Goal: Information Seeking & Learning: Learn about a topic

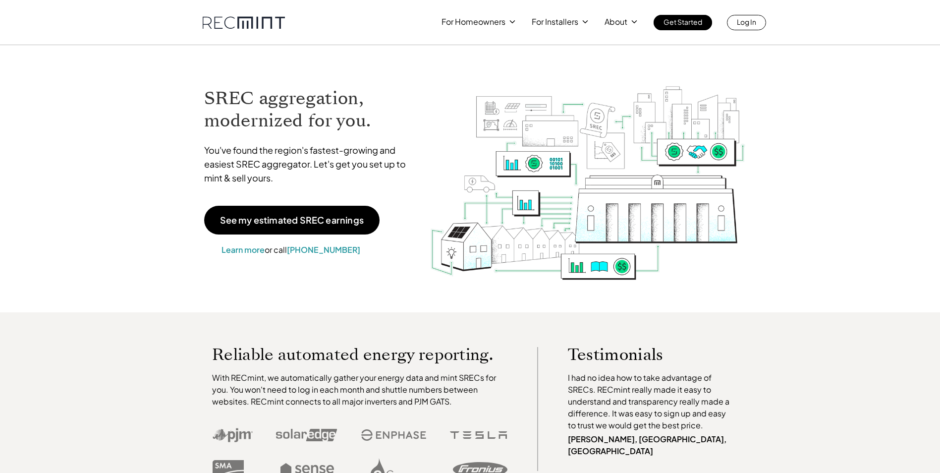
drag, startPoint x: 367, startPoint y: 284, endPoint x: 308, endPoint y: 106, distance: 188.4
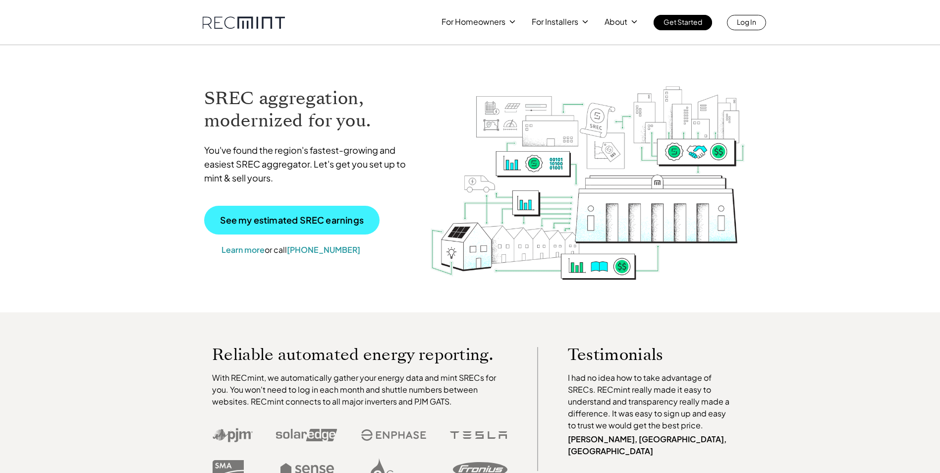
click at [290, 224] on p "See my estimated SREC earnings" at bounding box center [292, 220] width 144 height 9
click at [294, 210] on link "See my estimated SREC earnings" at bounding box center [291, 220] width 175 height 29
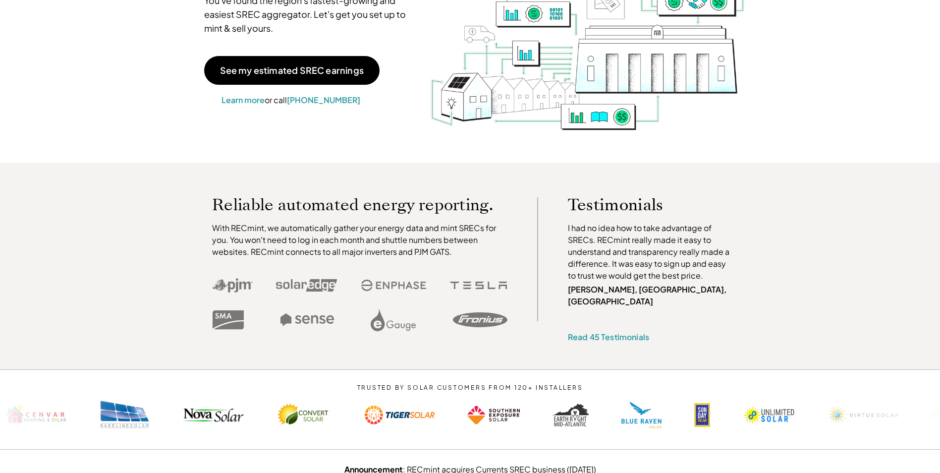
scroll to position [50, 0]
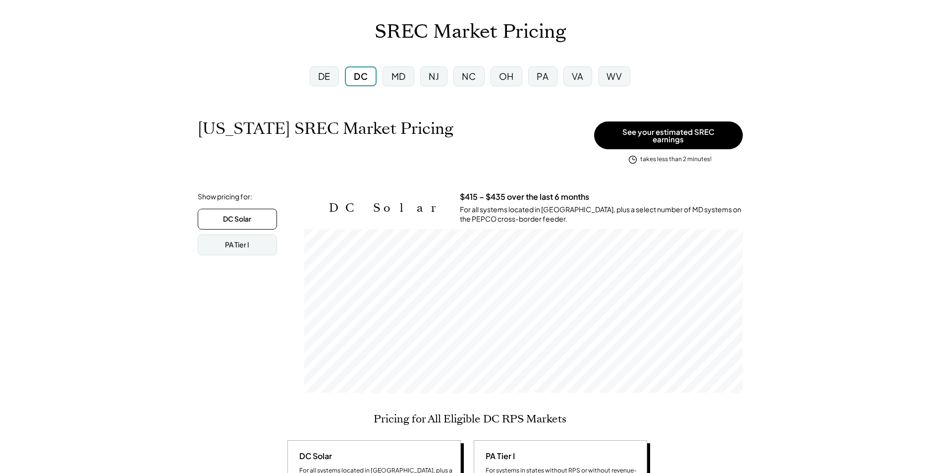
scroll to position [164, 439]
click at [253, 239] on div "PA Tier I" at bounding box center [237, 244] width 79 height 21
click at [250, 214] on div "DC Solar" at bounding box center [237, 219] width 28 height 10
click at [535, 77] on div "PA" at bounding box center [542, 76] width 29 height 20
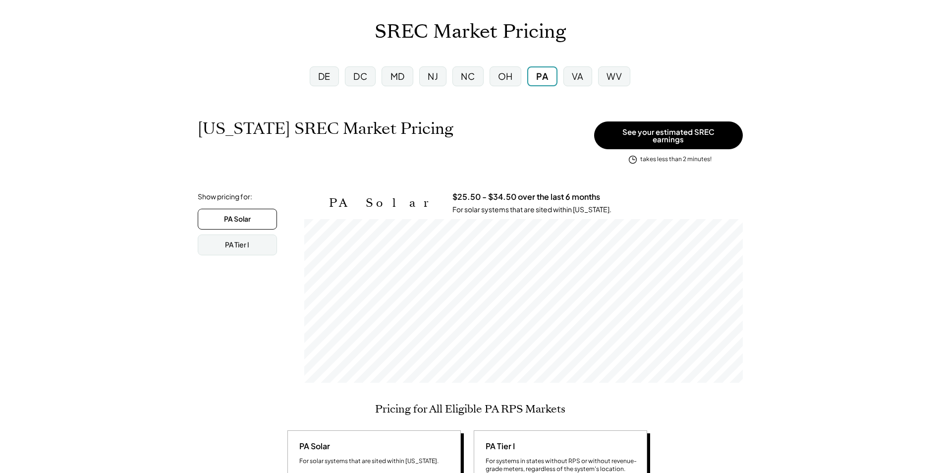
scroll to position [164, 439]
click at [251, 239] on div "PA Tier I" at bounding box center [237, 244] width 79 height 21
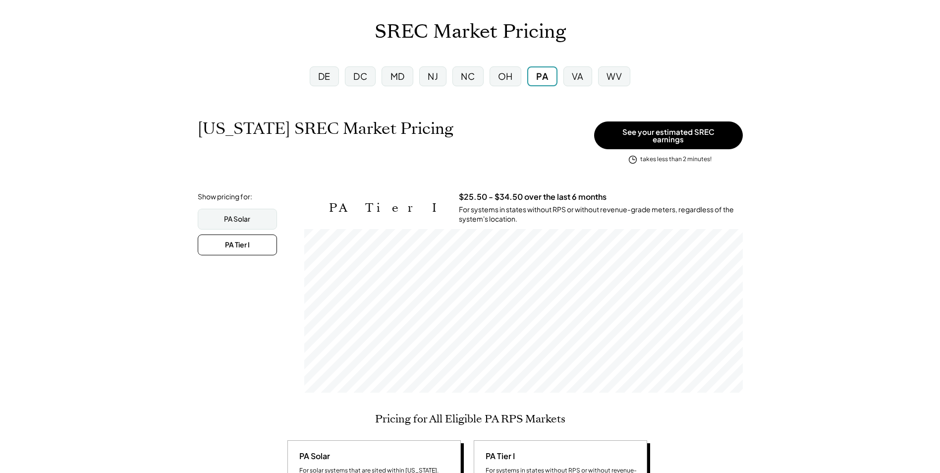
click at [372, 78] on div "DC" at bounding box center [360, 76] width 31 height 20
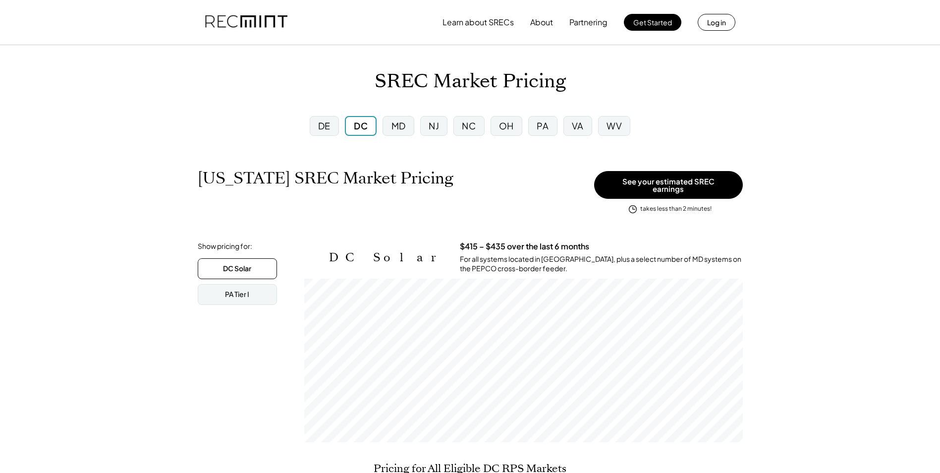
click at [536, 123] on div "PA" at bounding box center [542, 126] width 29 height 20
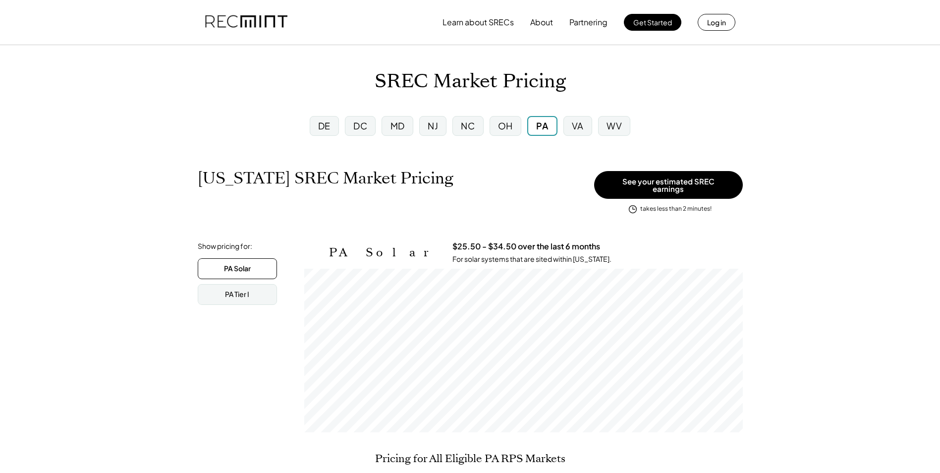
scroll to position [164, 439]
click at [203, 285] on div "PA Tier I" at bounding box center [237, 294] width 79 height 21
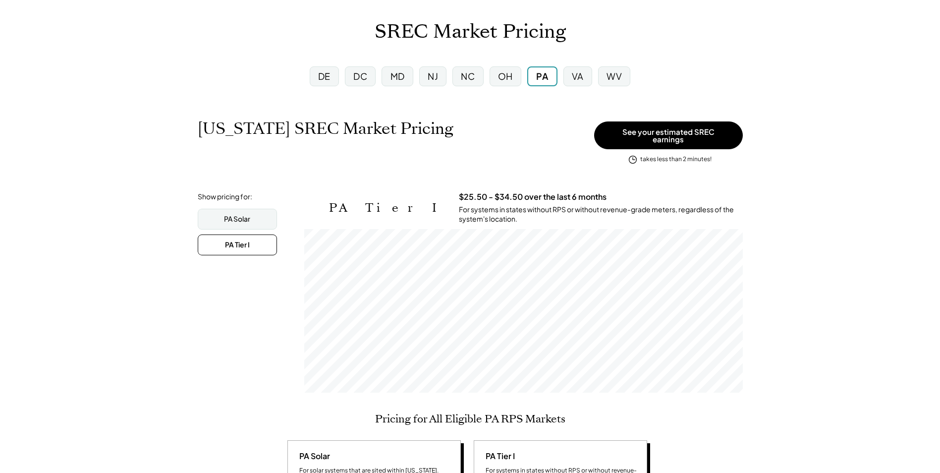
scroll to position [0, 0]
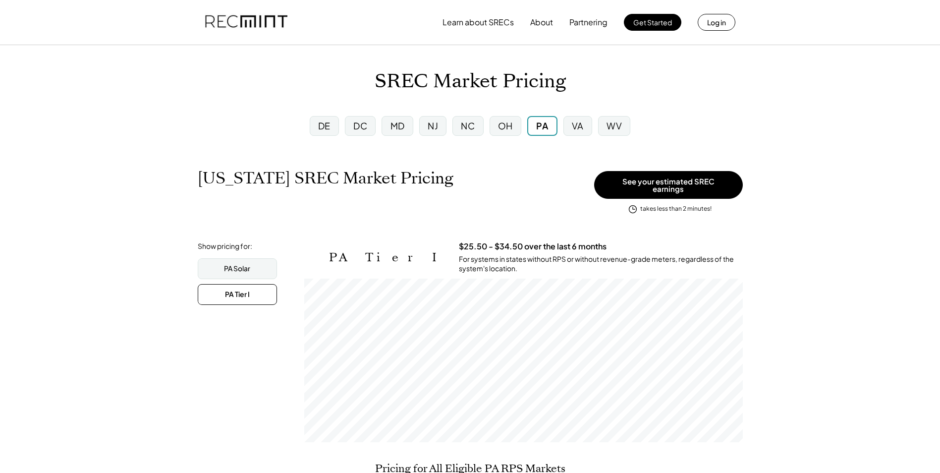
click at [234, 264] on div "PA Solar" at bounding box center [237, 269] width 26 height 10
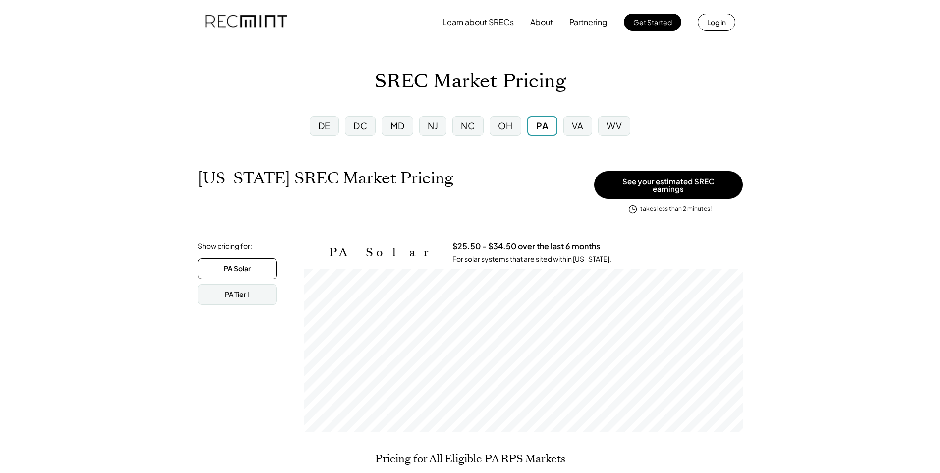
scroll to position [50, 0]
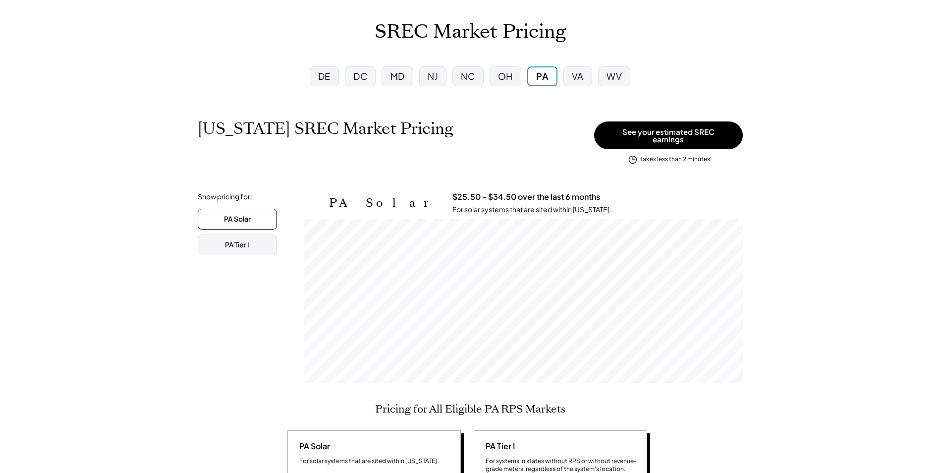
click at [368, 70] on div "DC" at bounding box center [360, 76] width 31 height 20
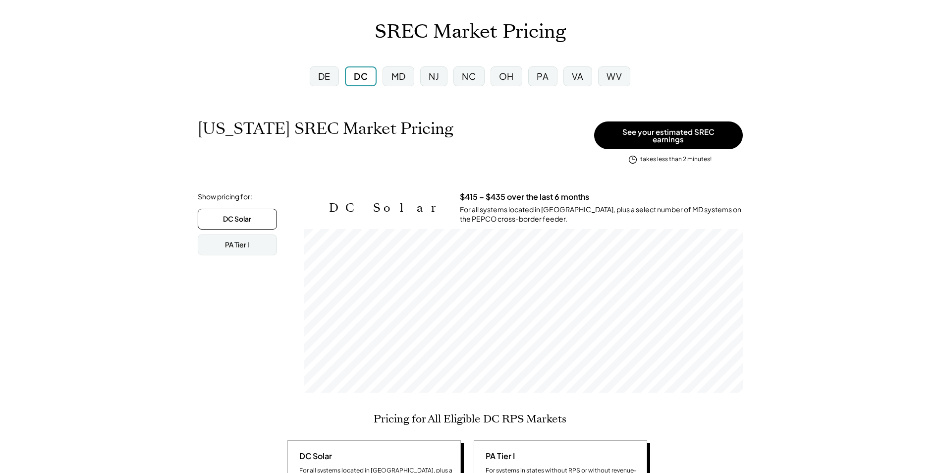
scroll to position [164, 439]
click at [554, 77] on div "PA" at bounding box center [542, 76] width 29 height 20
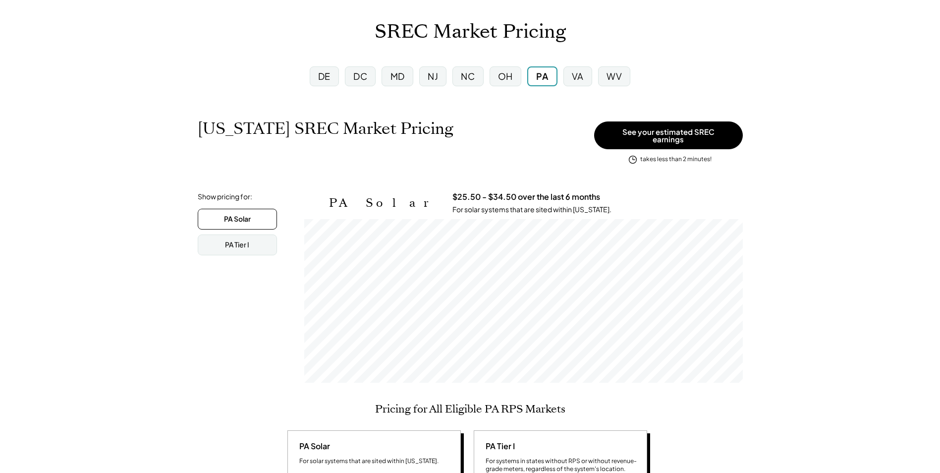
scroll to position [164, 439]
click at [232, 240] on div "PA Tier I" at bounding box center [237, 245] width 24 height 10
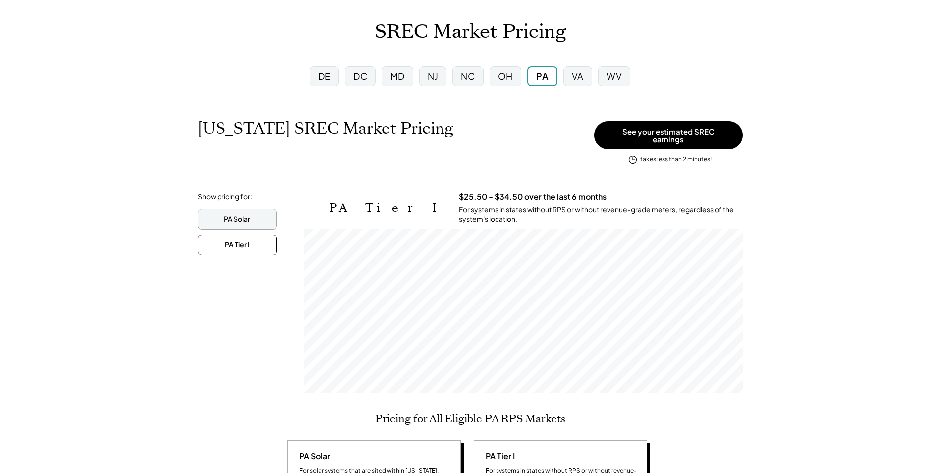
click at [264, 211] on div "PA Solar" at bounding box center [237, 219] width 79 height 21
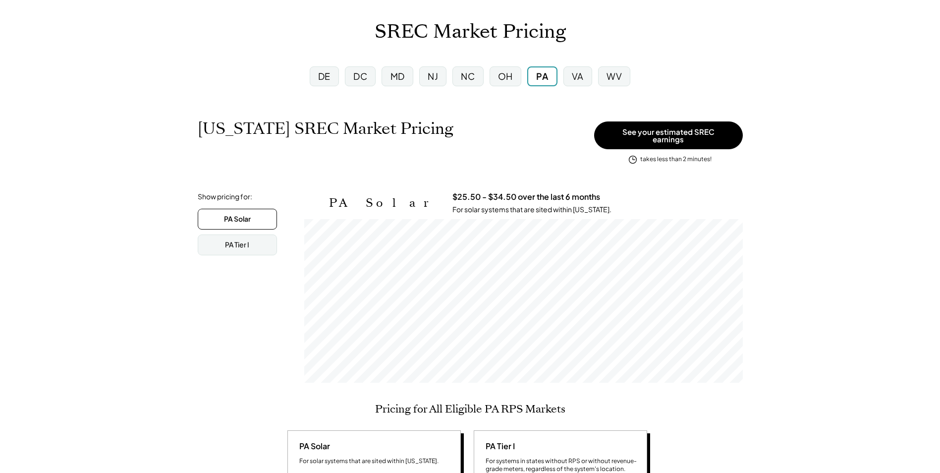
click at [510, 74] on div "OH" at bounding box center [505, 76] width 15 height 12
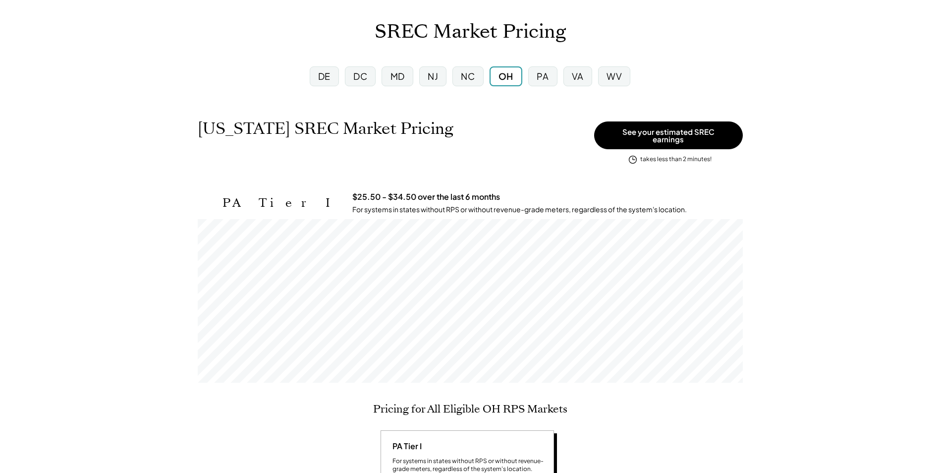
scroll to position [164, 545]
click at [400, 75] on div "MD" at bounding box center [398, 76] width 14 height 12
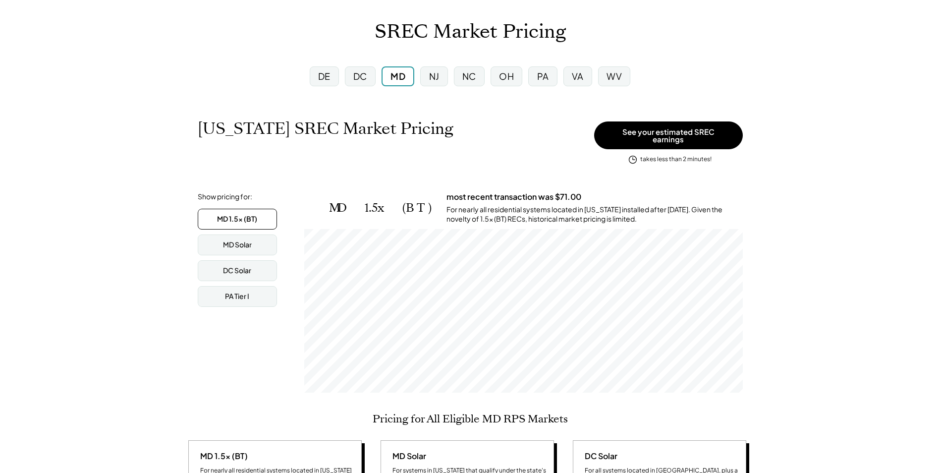
scroll to position [164, 439]
click at [419, 73] on div "NJ" at bounding box center [433, 76] width 33 height 26
click at [444, 75] on div "NJ" at bounding box center [433, 76] width 27 height 20
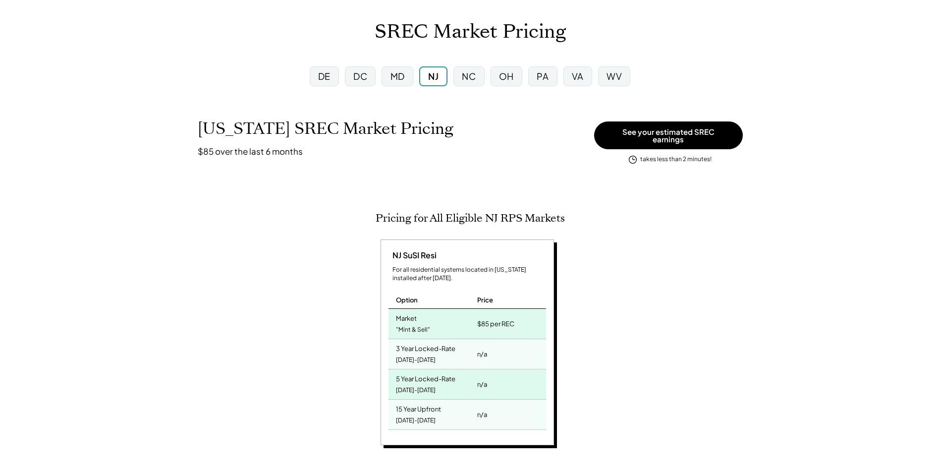
click at [406, 71] on div "MD" at bounding box center [397, 76] width 31 height 20
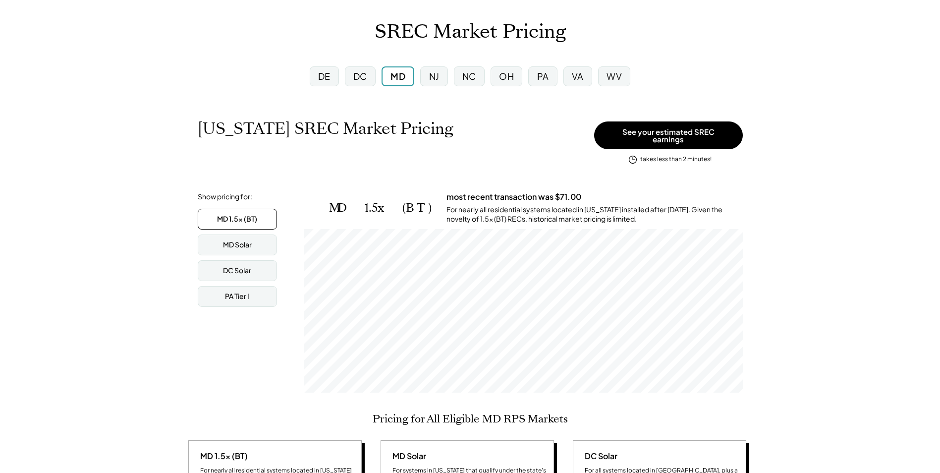
scroll to position [164, 439]
click at [512, 72] on div "OH" at bounding box center [506, 76] width 15 height 12
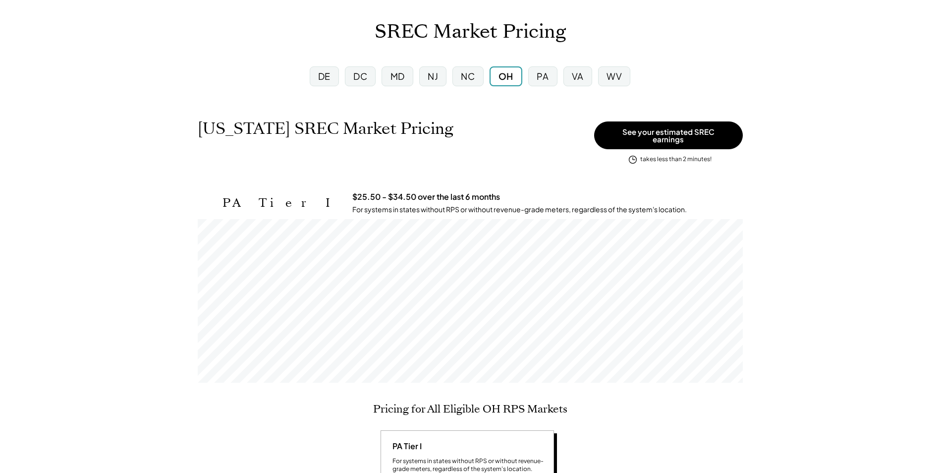
scroll to position [164, 545]
click at [405, 74] on div "MD" at bounding box center [398, 76] width 14 height 12
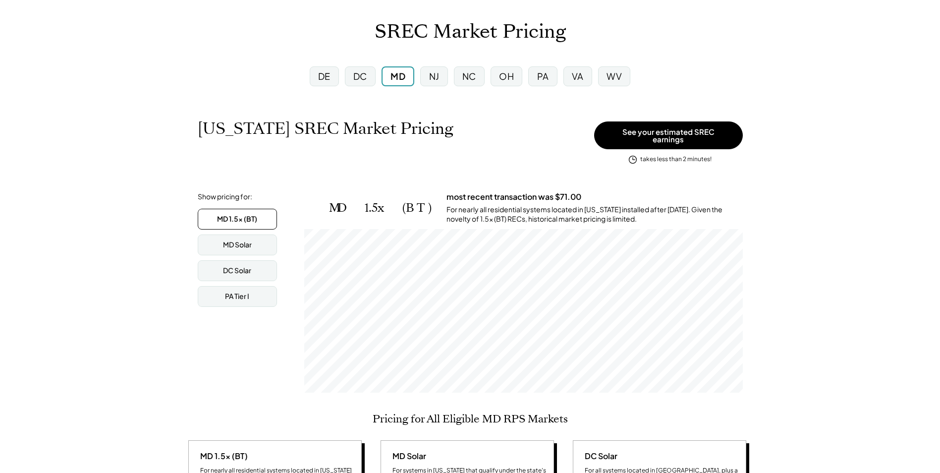
scroll to position [164, 439]
click at [240, 240] on div "MD Solar" at bounding box center [237, 245] width 29 height 10
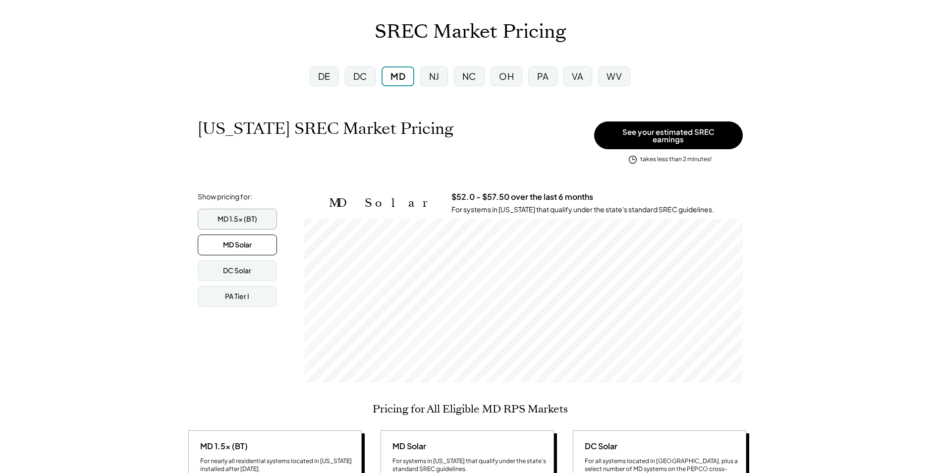
click at [243, 209] on div "MD 1.5x (BT)" at bounding box center [237, 219] width 79 height 21
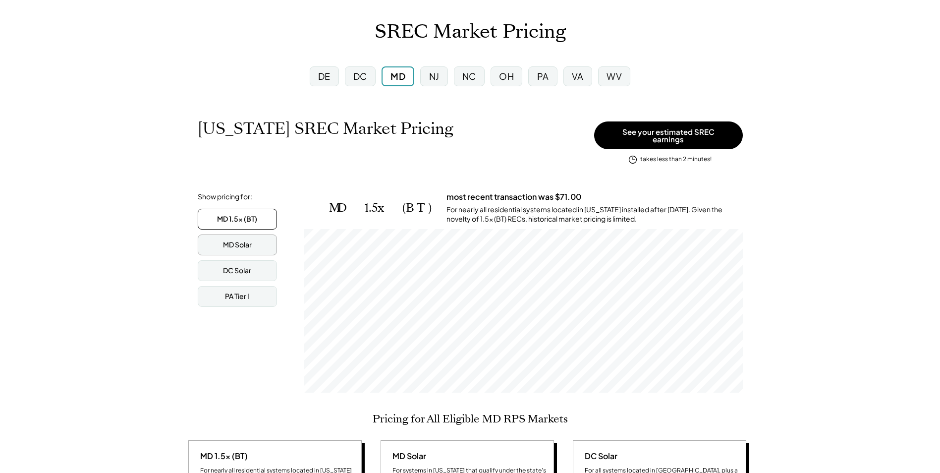
click at [245, 234] on div "MD Solar" at bounding box center [237, 244] width 79 height 21
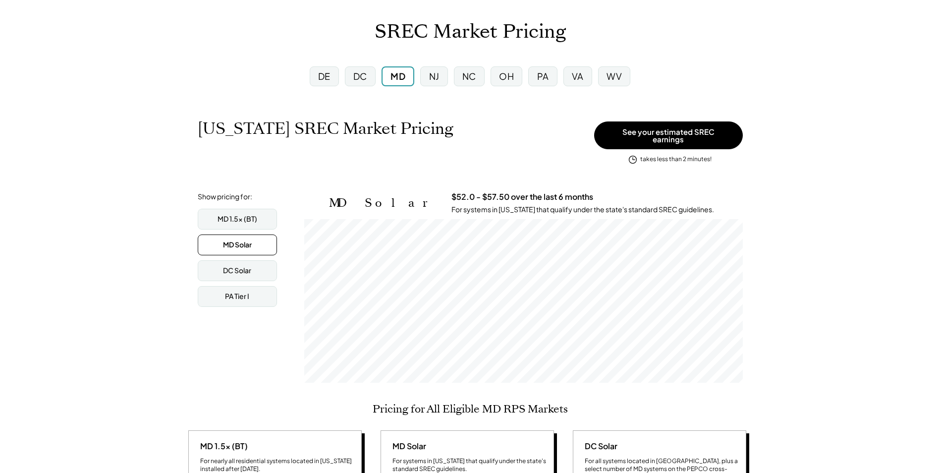
click at [575, 79] on div "VA" at bounding box center [578, 76] width 12 height 12
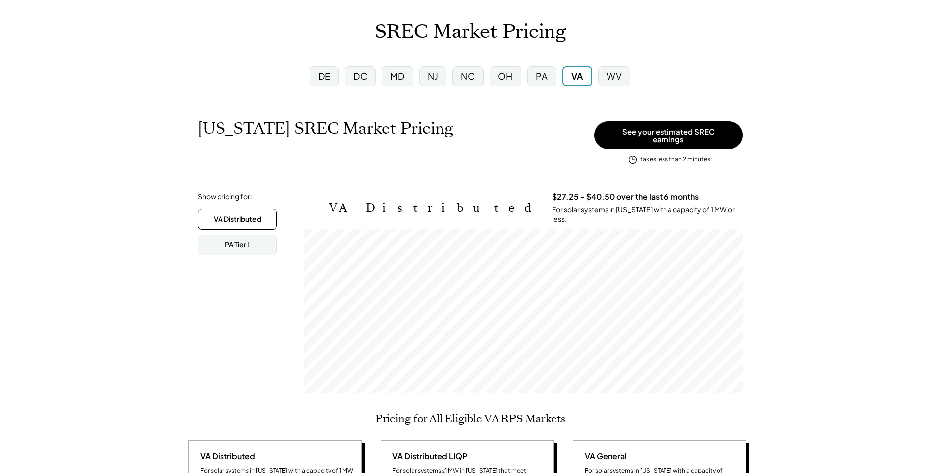
scroll to position [164, 439]
click at [240, 222] on div "VA Distributed" at bounding box center [237, 219] width 79 height 21
click at [242, 214] on div "VA Distributed" at bounding box center [238, 219] width 48 height 10
click at [364, 76] on div "DC" at bounding box center [360, 76] width 14 height 12
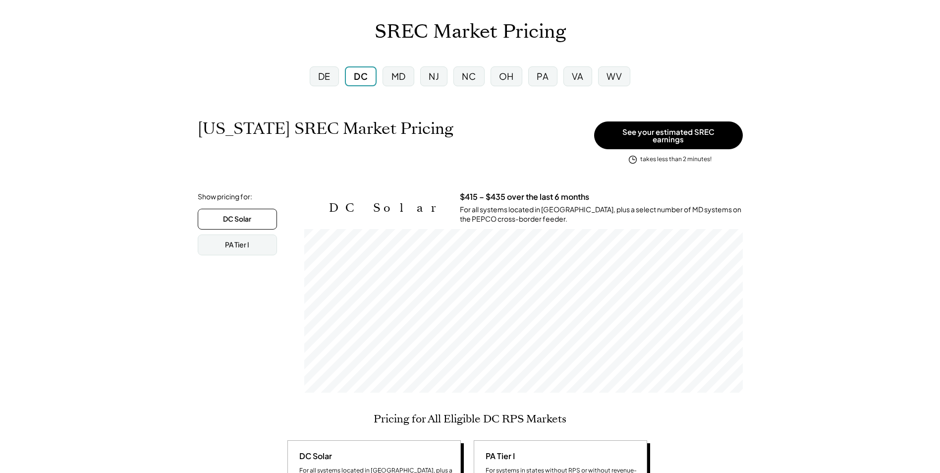
scroll to position [164, 439]
click at [535, 76] on div "PA" at bounding box center [542, 76] width 29 height 20
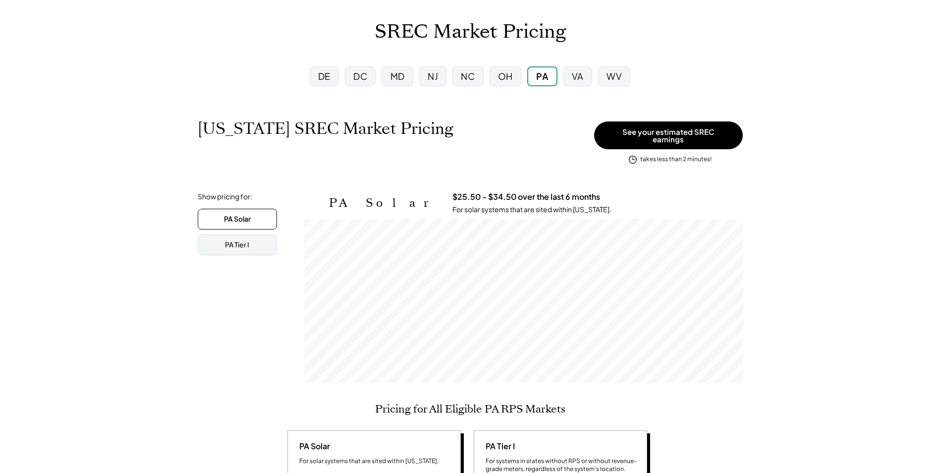
scroll to position [164, 439]
click at [245, 234] on div "PA Tier I" at bounding box center [237, 244] width 79 height 21
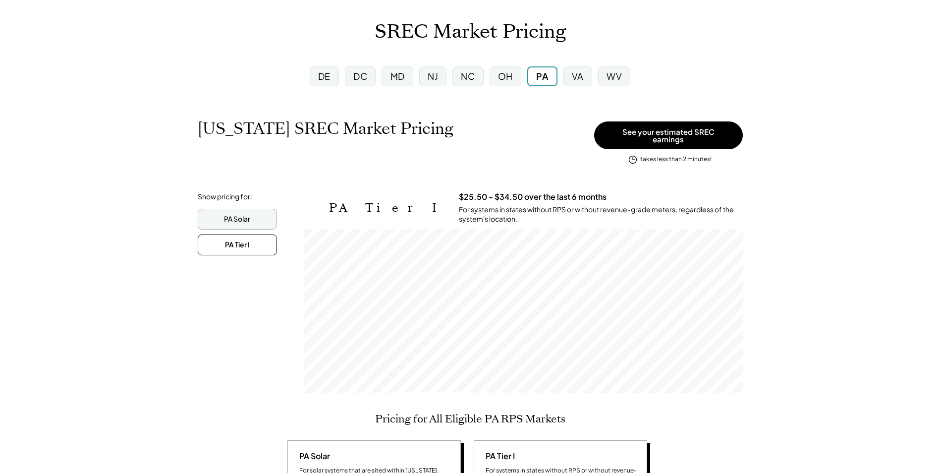
click at [254, 209] on div "PA Solar" at bounding box center [237, 219] width 79 height 21
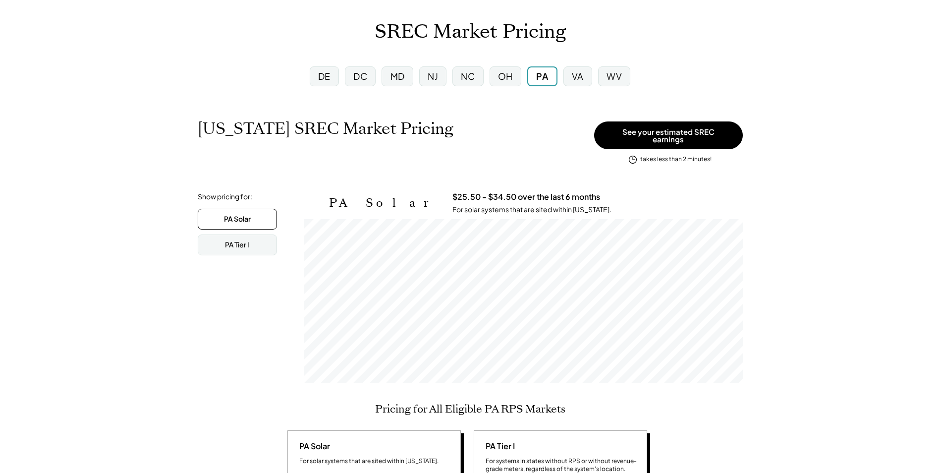
click at [509, 75] on div "OH" at bounding box center [505, 76] width 15 height 12
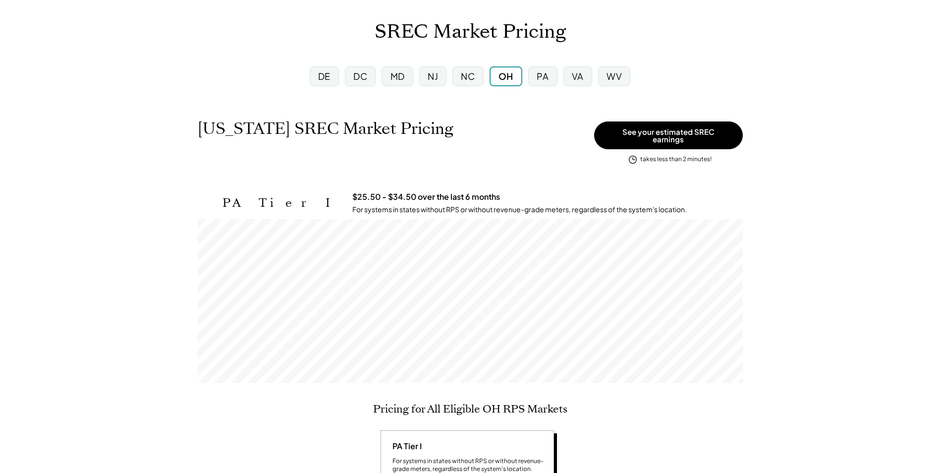
scroll to position [164, 545]
click at [398, 72] on div "MD" at bounding box center [398, 76] width 14 height 12
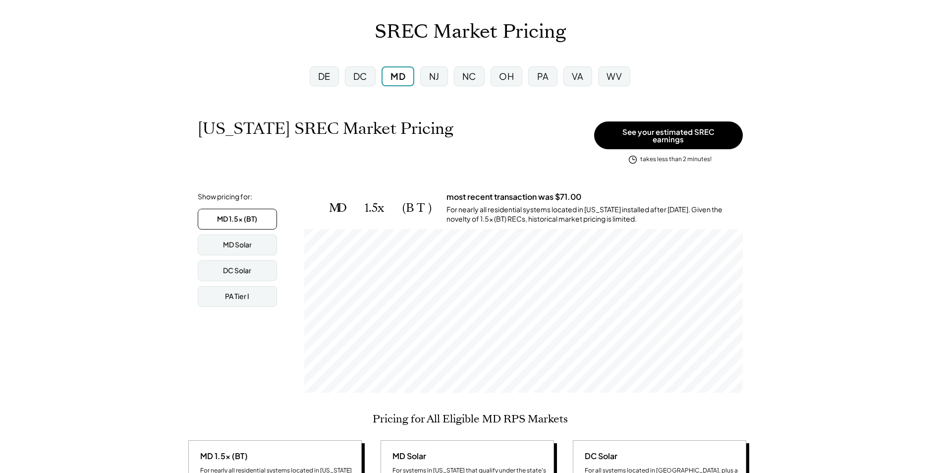
scroll to position [164, 439]
click at [235, 240] on div "MD Solar" at bounding box center [237, 245] width 29 height 10
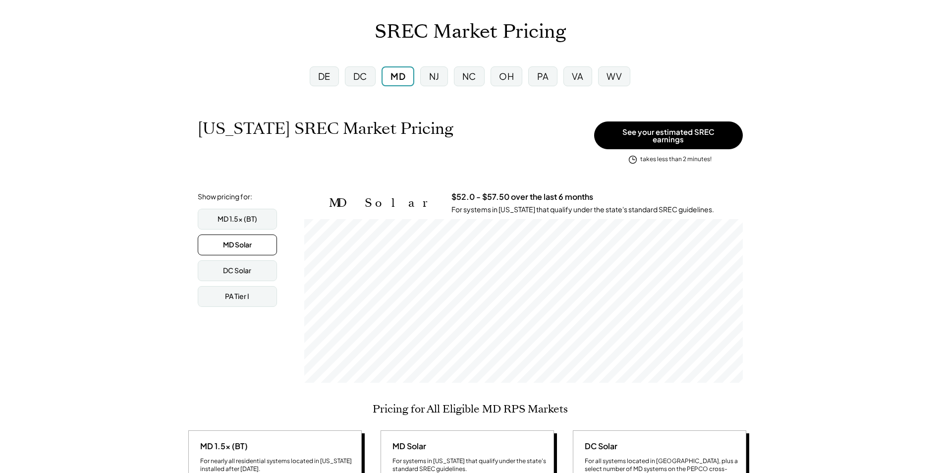
click at [573, 78] on div "VA" at bounding box center [578, 76] width 12 height 12
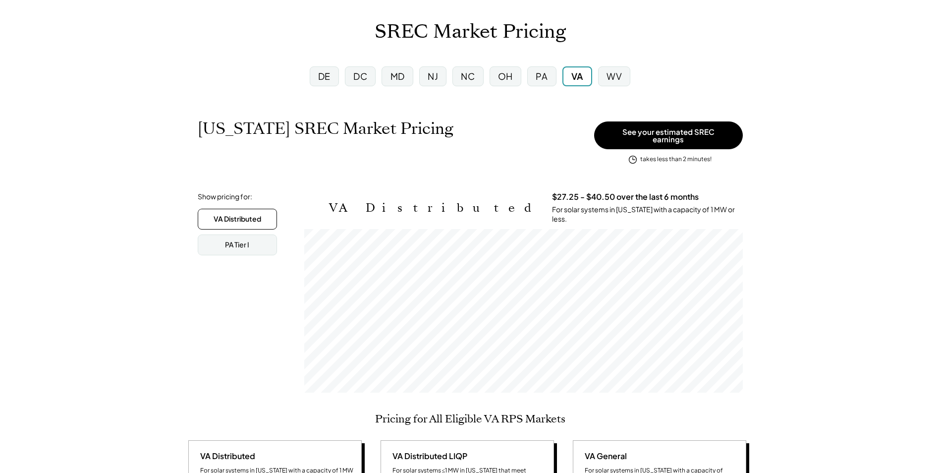
scroll to position [164, 439]
click at [231, 240] on div "PA Tier I" at bounding box center [237, 245] width 24 height 10
click at [429, 74] on div "NJ" at bounding box center [433, 76] width 10 height 12
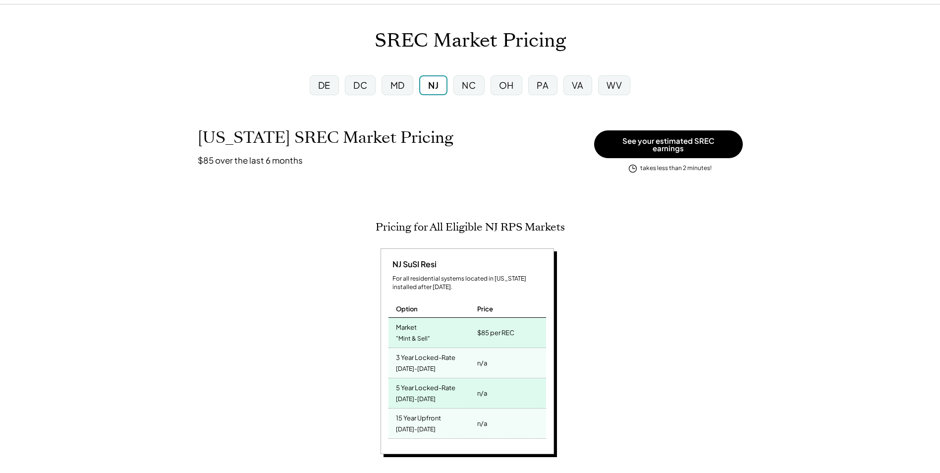
scroll to position [99, 0]
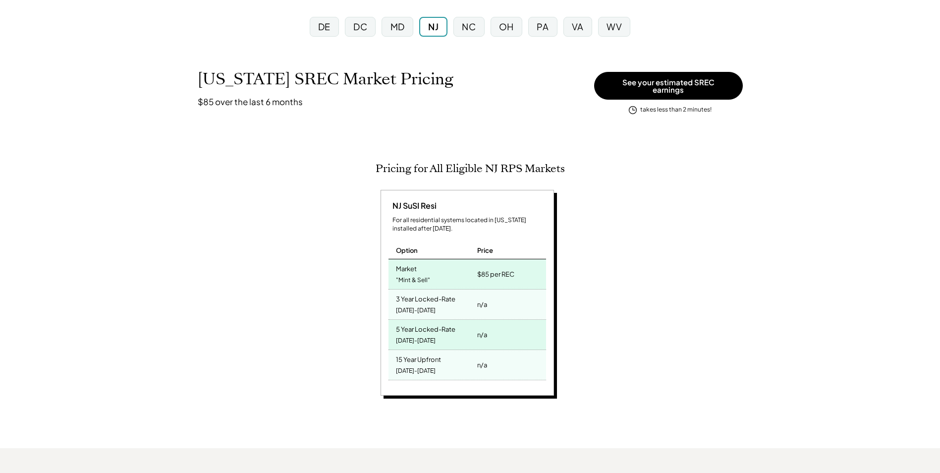
drag, startPoint x: 515, startPoint y: 27, endPoint x: 501, endPoint y: 34, distance: 16.6
click at [515, 27] on div "OH" at bounding box center [507, 27] width 32 height 20
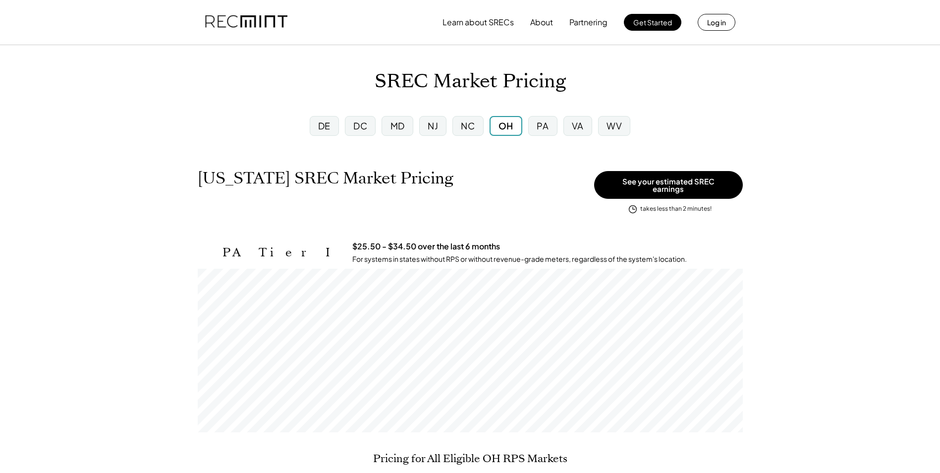
click at [405, 130] on div "MD" at bounding box center [397, 126] width 31 height 20
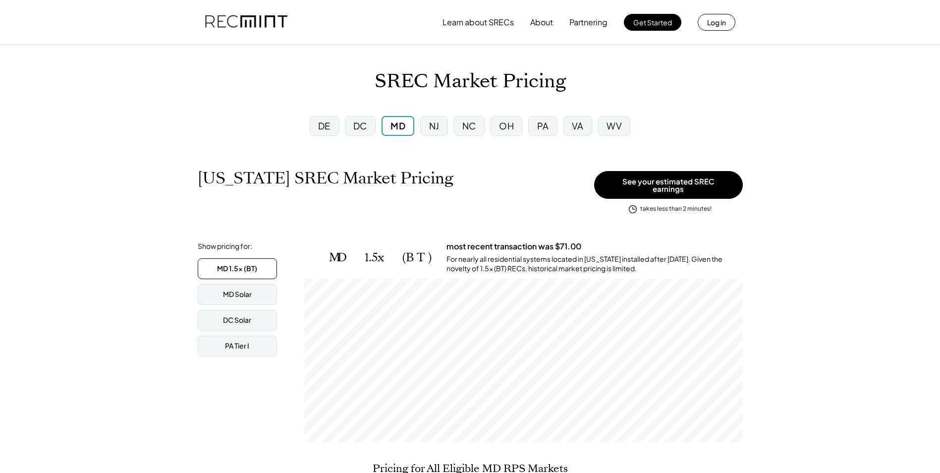
scroll to position [164, 439]
click at [495, 122] on div "OH" at bounding box center [507, 126] width 32 height 20
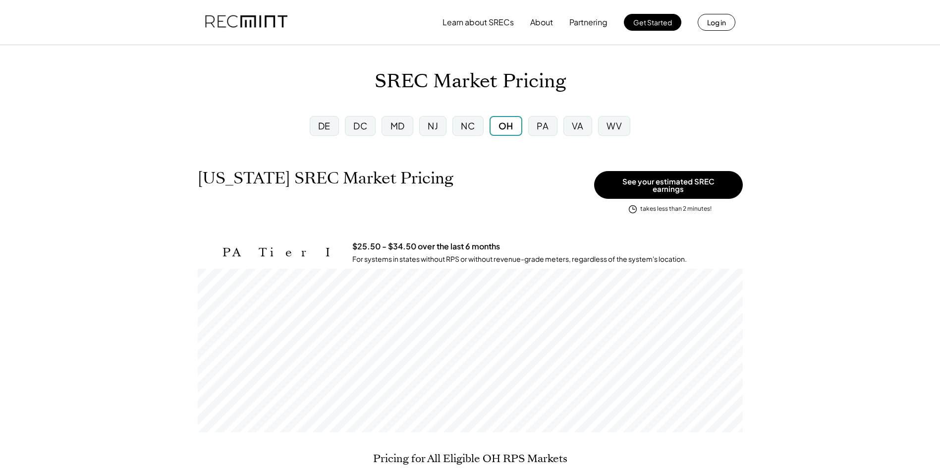
scroll to position [164, 545]
click at [396, 128] on div "MD" at bounding box center [398, 125] width 14 height 12
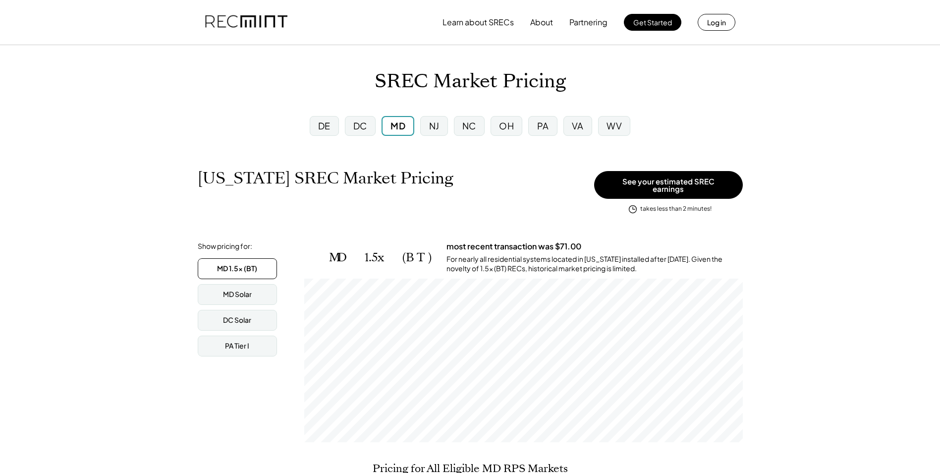
scroll to position [164, 439]
click at [239, 289] on div "MD Solar" at bounding box center [237, 294] width 29 height 10
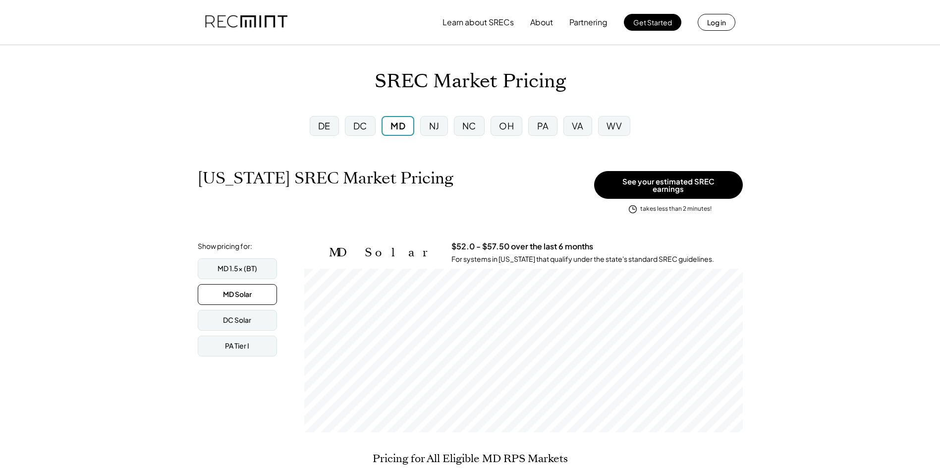
click at [573, 123] on div "VA" at bounding box center [578, 125] width 12 height 12
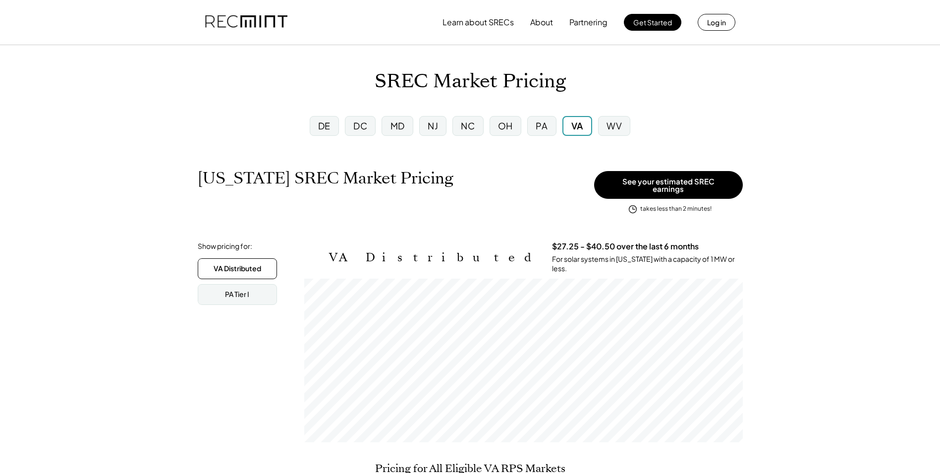
scroll to position [164, 439]
click at [237, 289] on div "PA Tier I" at bounding box center [237, 294] width 24 height 10
click at [421, 121] on div "NJ" at bounding box center [432, 126] width 27 height 20
